Goal: Find specific page/section: Find specific page/section

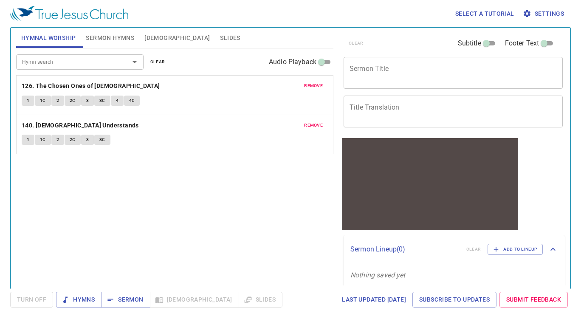
click at [63, 122] on b "140. God Understands" at bounding box center [80, 125] width 117 height 11
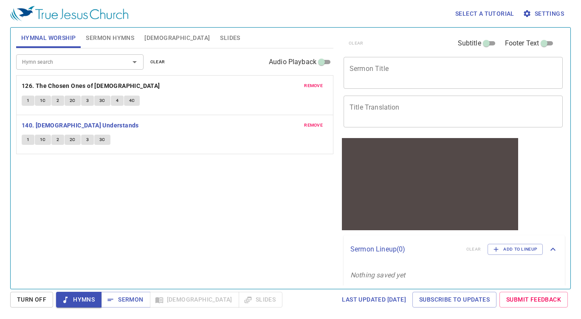
click at [29, 136] on span "1" at bounding box center [28, 140] width 3 height 8
click at [255, 216] on div "Hymn search Hymn search clear Audio Playback remove 126. The Chosen Ones of God…" at bounding box center [174, 164] width 317 height 233
click at [42, 139] on span "1C" at bounding box center [43, 140] width 6 height 8
click at [28, 142] on span "1" at bounding box center [28, 140] width 3 height 8
click at [28, 139] on span "1" at bounding box center [28, 140] width 3 height 8
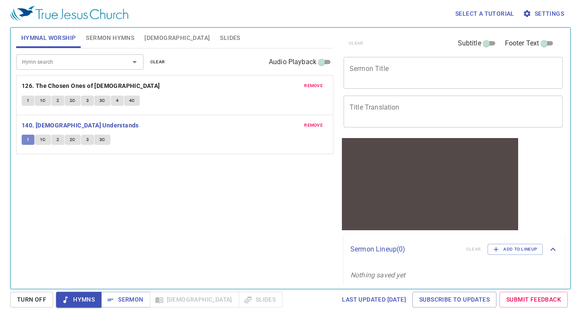
click at [56, 123] on b "140. God Understands" at bounding box center [80, 125] width 117 height 11
click at [32, 140] on button "1" at bounding box center [28, 140] width 13 height 10
click at [42, 141] on span "1C" at bounding box center [43, 140] width 6 height 8
click at [57, 140] on span "2" at bounding box center [57, 140] width 3 height 8
click at [72, 140] on span "2C" at bounding box center [73, 140] width 6 height 8
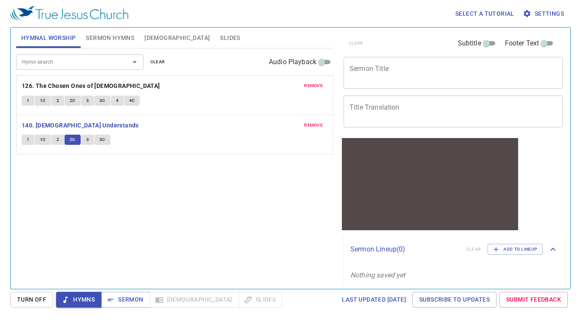
click at [87, 140] on span "3" at bounding box center [87, 140] width 3 height 8
click at [108, 139] on button "3C" at bounding box center [102, 140] width 16 height 10
click at [220, 34] on span "Slides" at bounding box center [230, 38] width 20 height 11
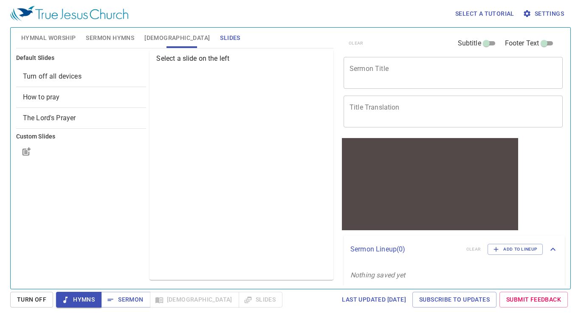
click at [79, 97] on span "How to pray" at bounding box center [81, 97] width 117 height 10
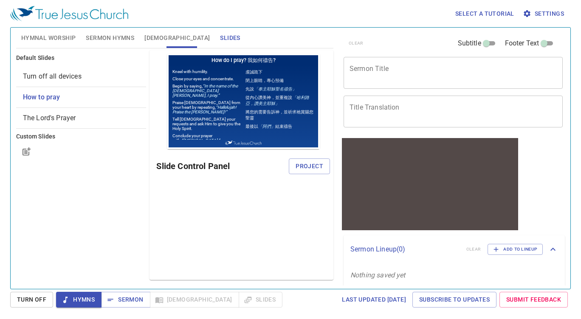
click at [310, 166] on span "Project" at bounding box center [310, 166] width 28 height 11
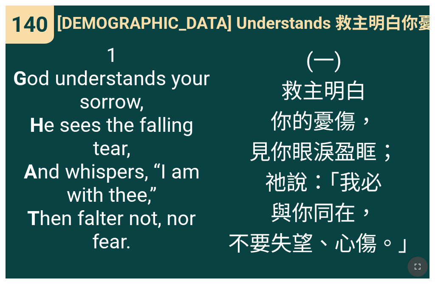
click at [345, 266] on icon "button" at bounding box center [417, 267] width 10 height 10
